Goal: Task Accomplishment & Management: Manage account settings

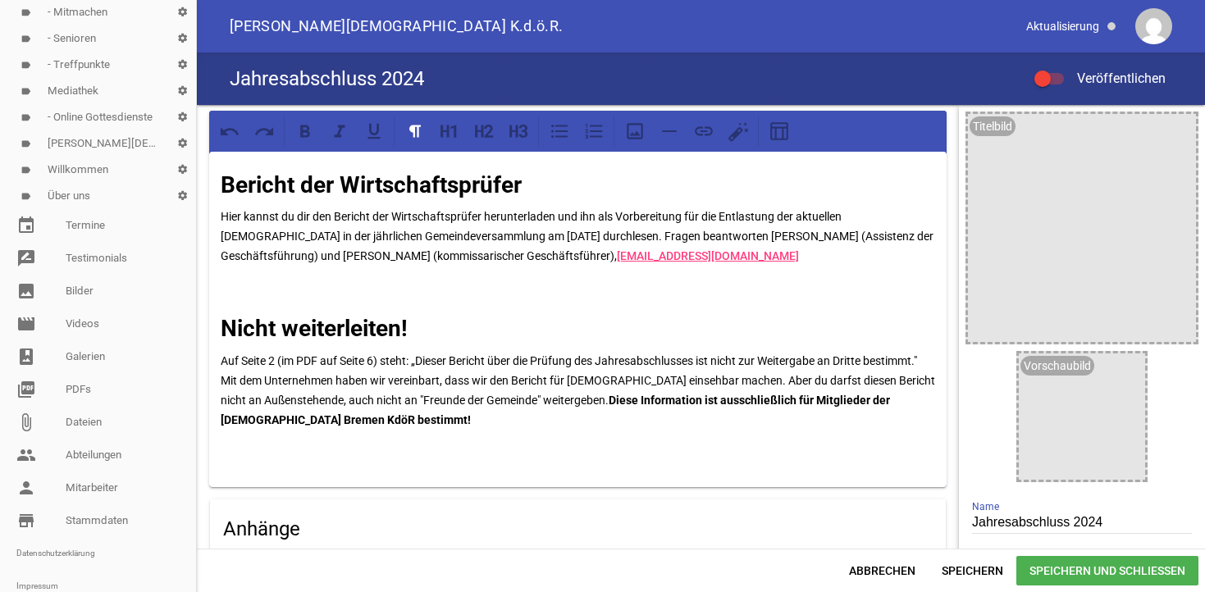
scroll to position [502, 0]
click at [81, 386] on link "picture_as_pdf PDFs" at bounding box center [98, 387] width 196 height 33
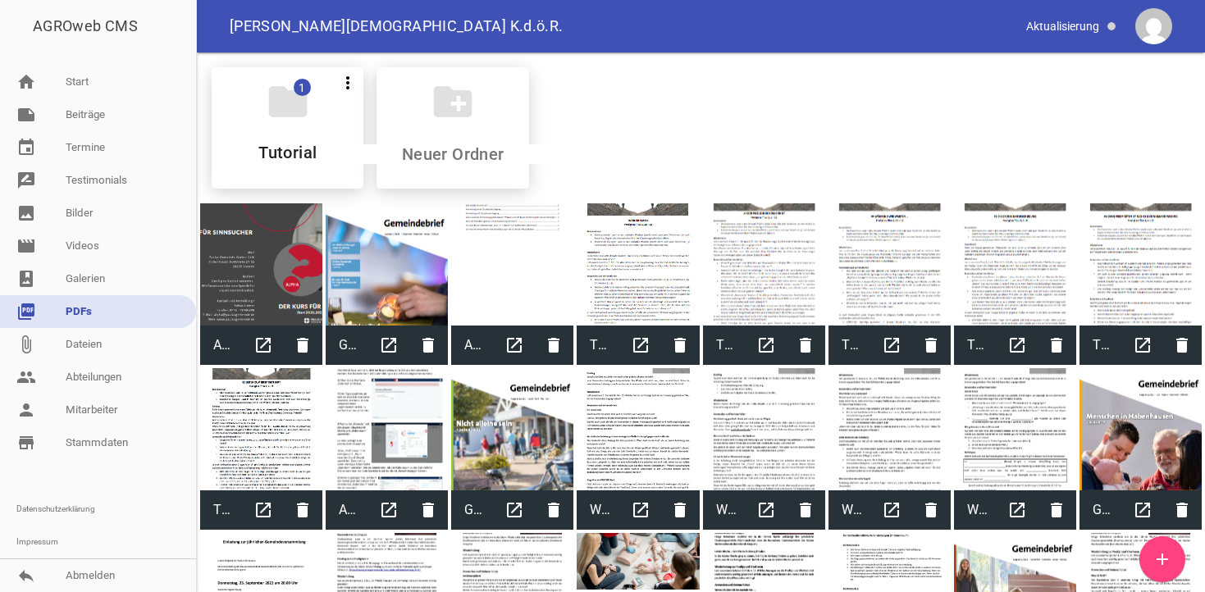
click at [1159, 560] on icon "add" at bounding box center [1163, 560] width 20 height 20
click at [83, 117] on link "note Beiträge" at bounding box center [98, 114] width 196 height 33
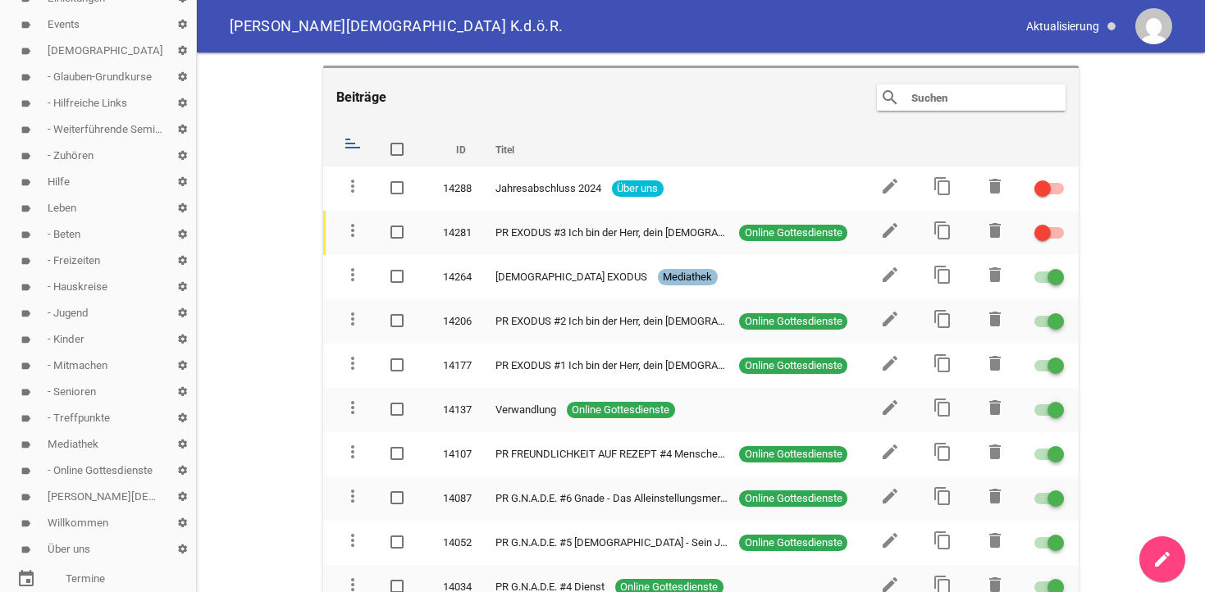
scroll to position [335, 0]
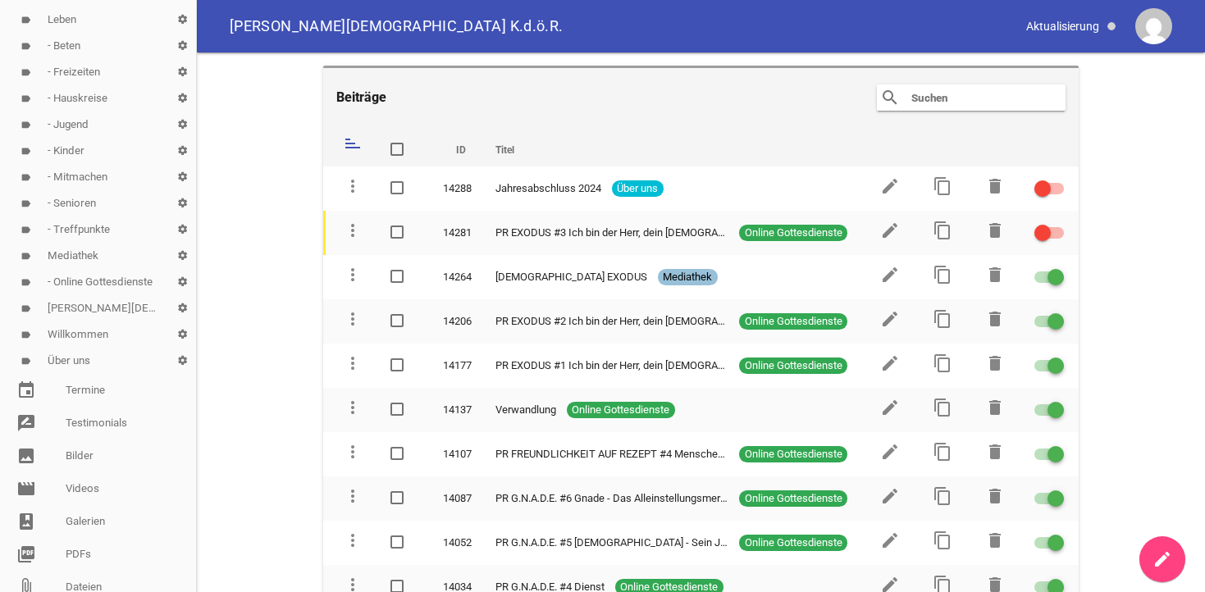
click at [69, 362] on link "label Über uns settings" at bounding box center [98, 361] width 196 height 26
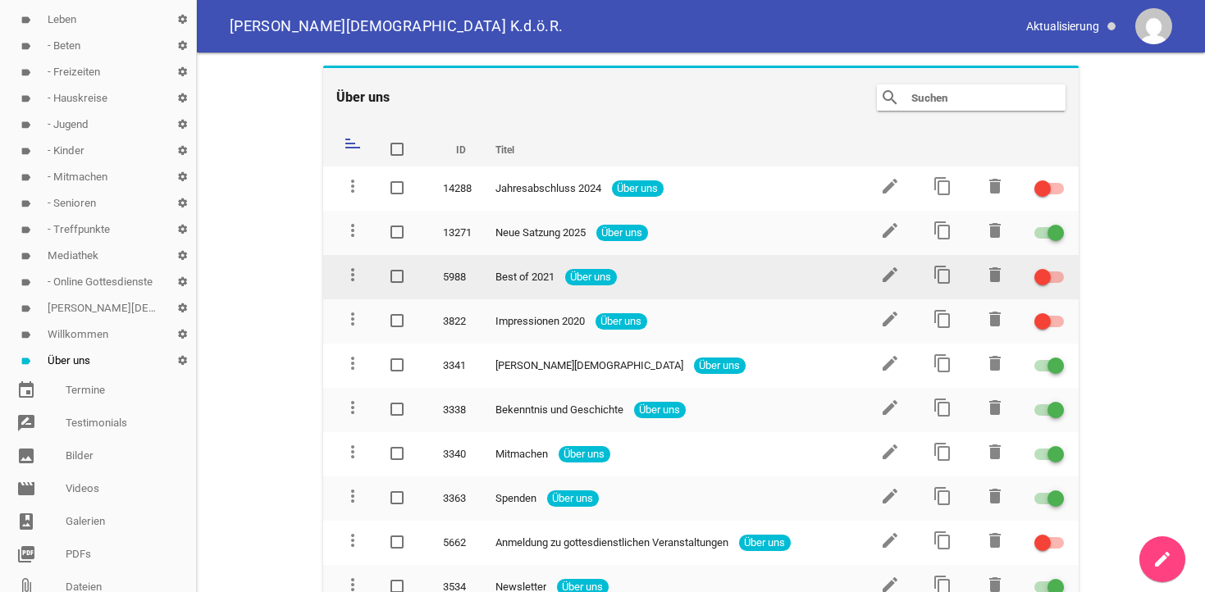
scroll to position [13, 0]
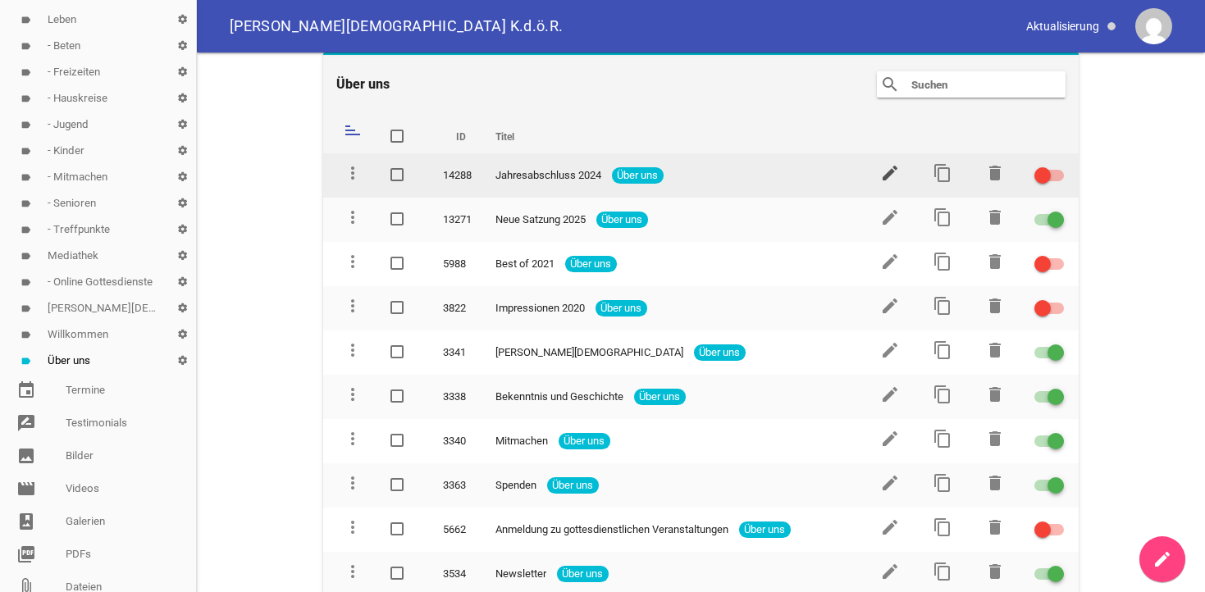
click at [892, 173] on icon "edit" at bounding box center [890, 173] width 20 height 20
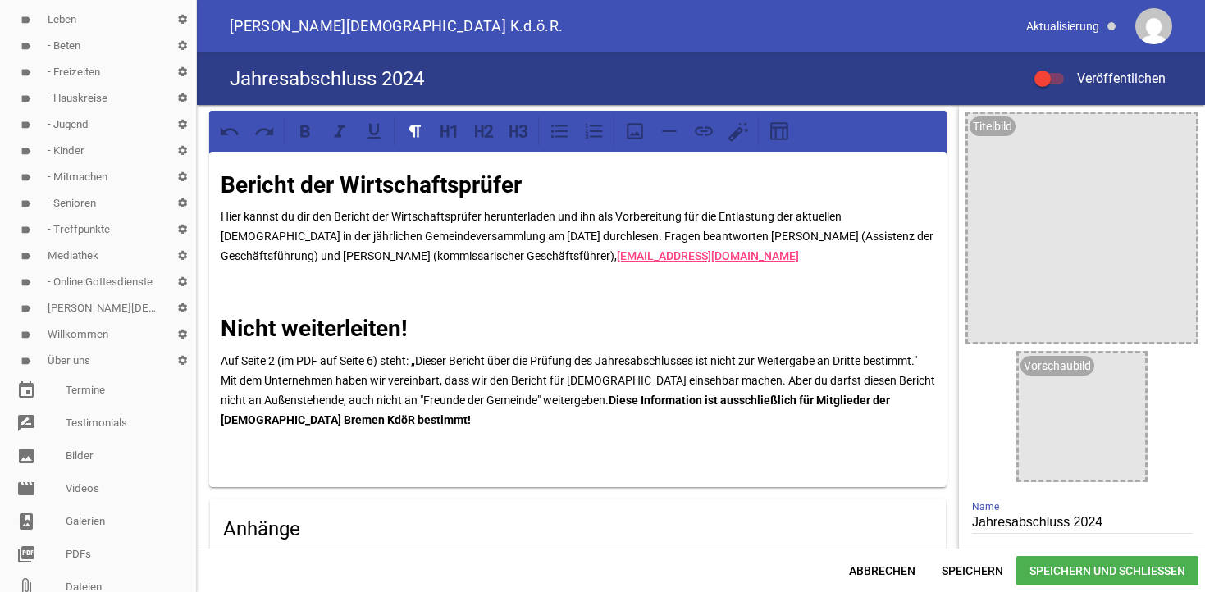
scroll to position [450, 0]
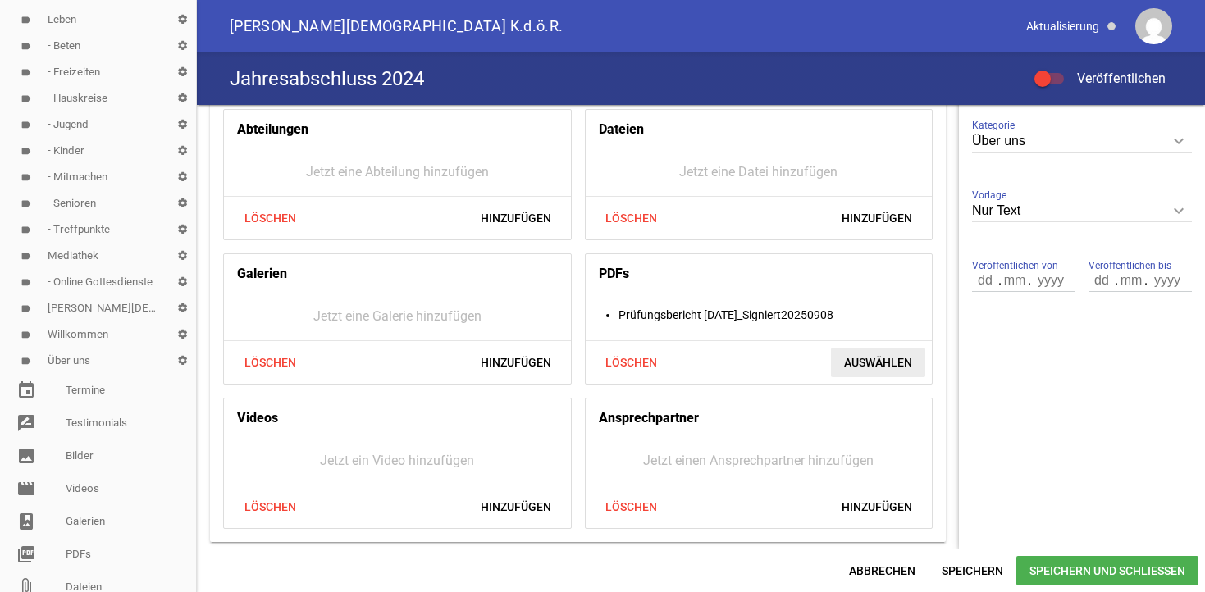
click at [880, 363] on span "Auswählen" at bounding box center [878, 363] width 94 height 30
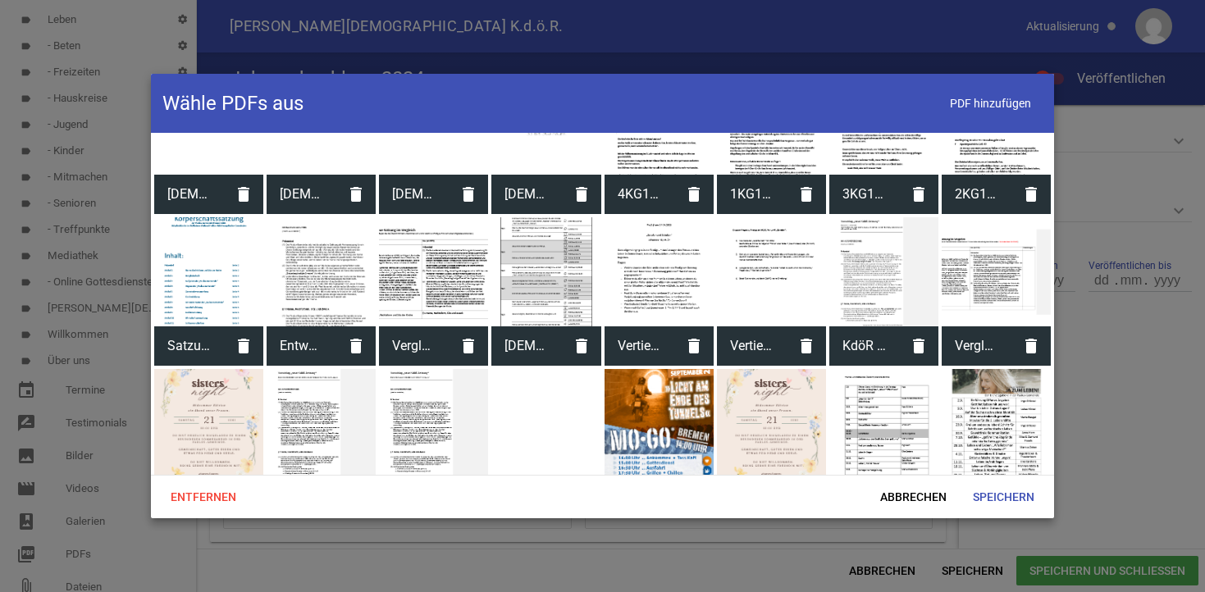
scroll to position [2541, 0]
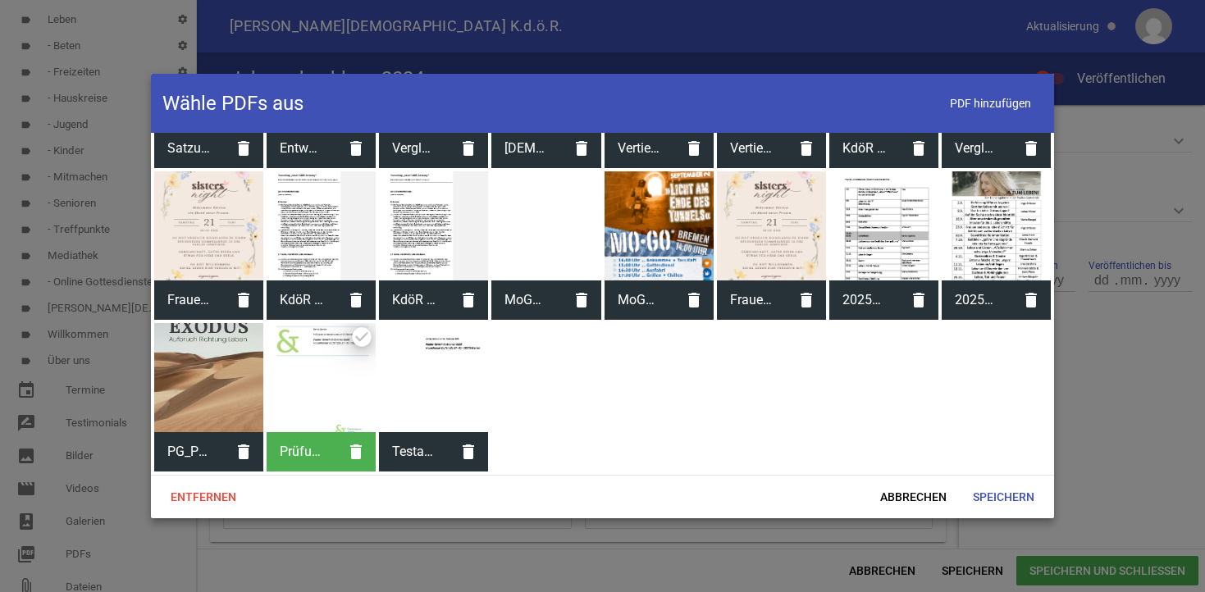
click at [440, 420] on div at bounding box center [433, 377] width 109 height 109
click at [1006, 499] on span "Speichern" at bounding box center [1004, 497] width 88 height 30
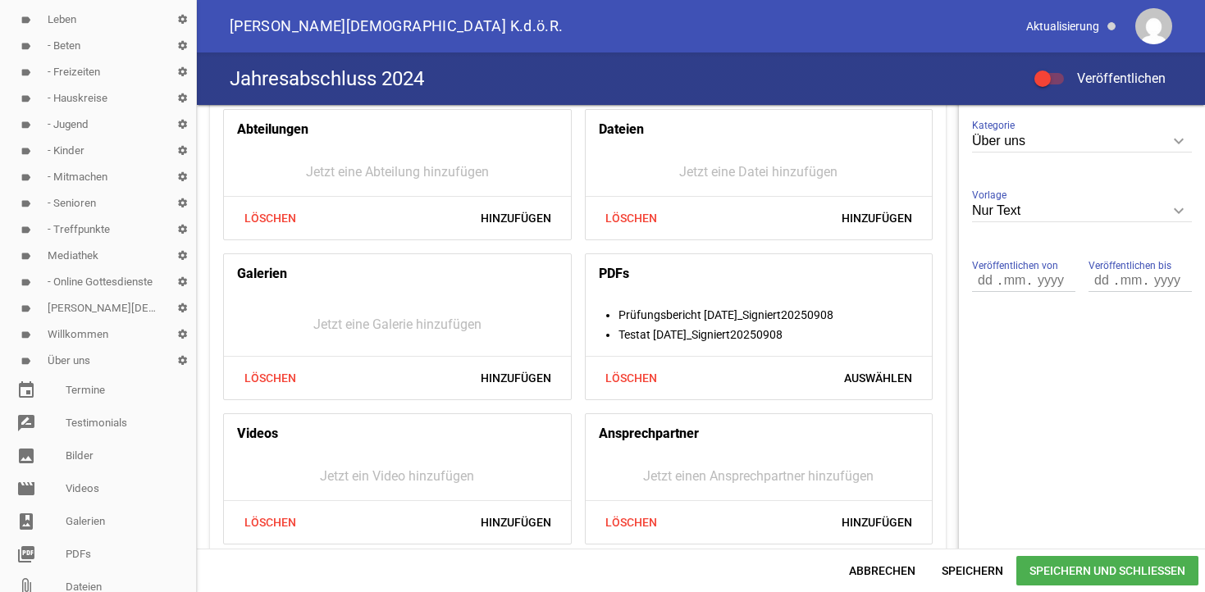
click at [1056, 573] on span "Speichern und Schließen" at bounding box center [1108, 571] width 182 height 30
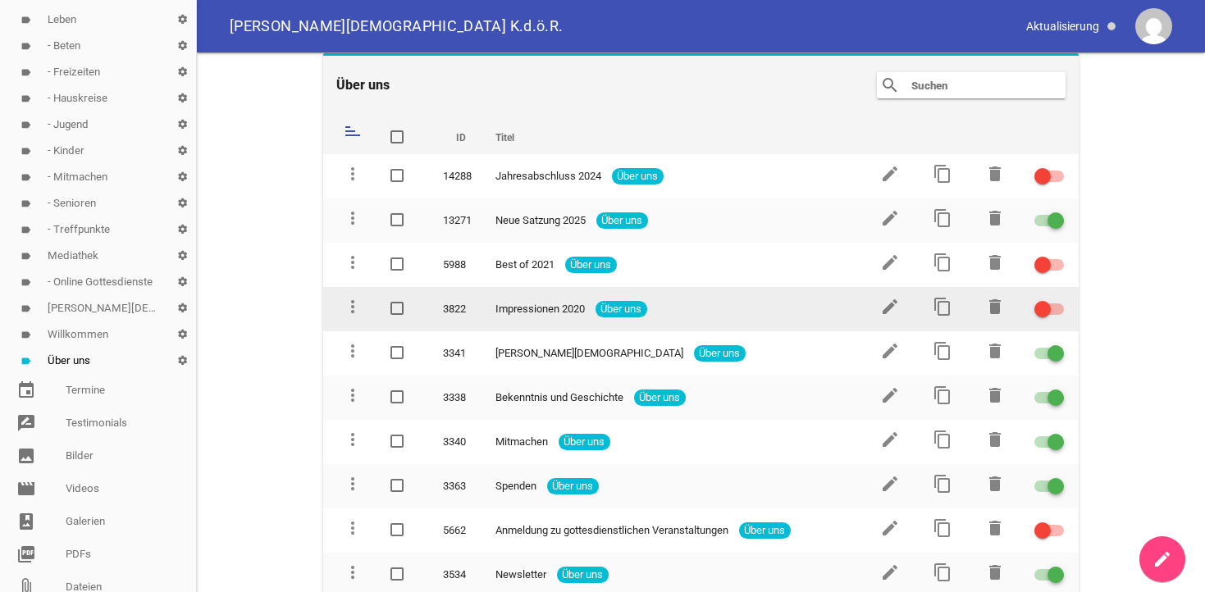
scroll to position [13, 0]
